Goal: Task Accomplishment & Management: Use online tool/utility

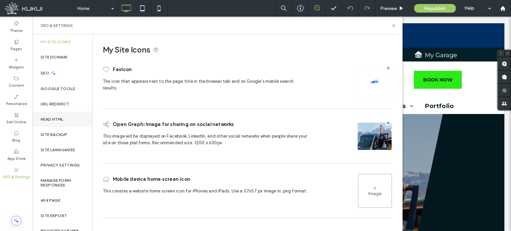
click at [60, 122] on div "Head HTML" at bounding box center [63, 119] width 60 height 15
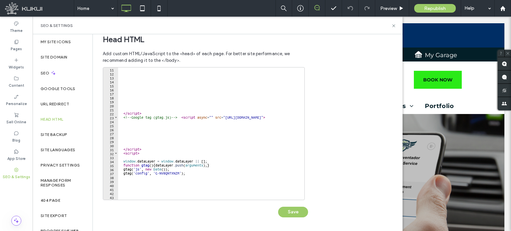
scroll to position [52, 0]
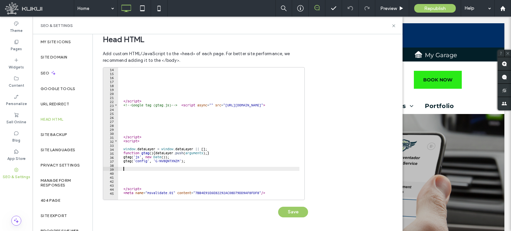
click at [198, 170] on div "</ script > <!-- Google tag (gtag.js) --> < script async = "" src = "[URL][DOMA…" at bounding box center [232, 134] width 228 height 135
paste textarea "**********"
type textarea "**********"
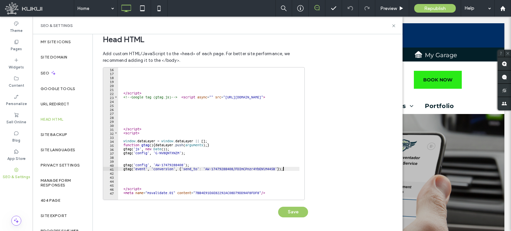
scroll to position [60, 0]
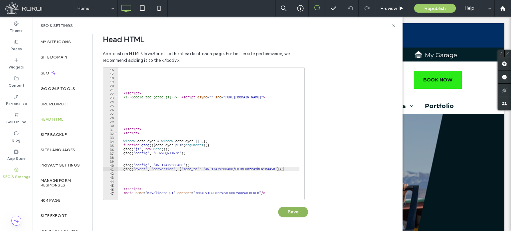
click at [301, 212] on button "Save" at bounding box center [293, 212] width 30 height 11
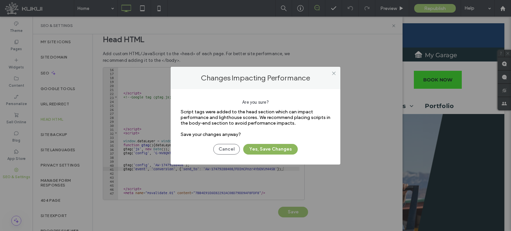
click at [285, 148] on button "Yes, Save Changes" at bounding box center [270, 149] width 55 height 11
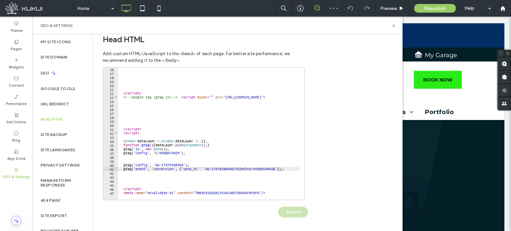
scroll to position [0, 0]
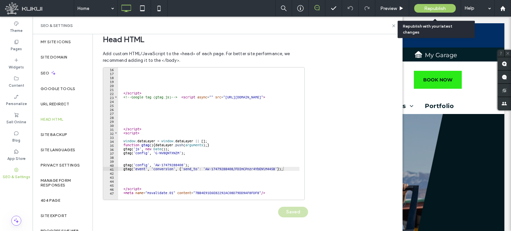
click at [440, 9] on span "Republish" at bounding box center [435, 9] width 22 height 6
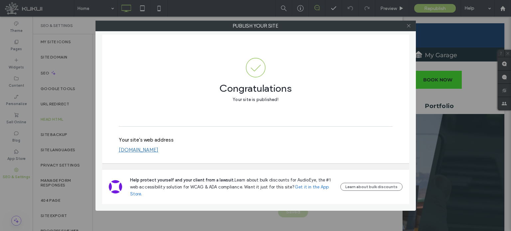
click at [408, 26] on use at bounding box center [408, 25] width 3 height 3
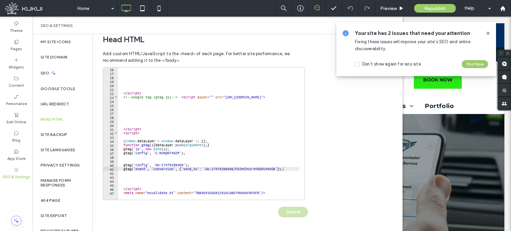
click at [489, 33] on icon at bounding box center [487, 33] width 5 height 5
